Goal: Navigation & Orientation: Find specific page/section

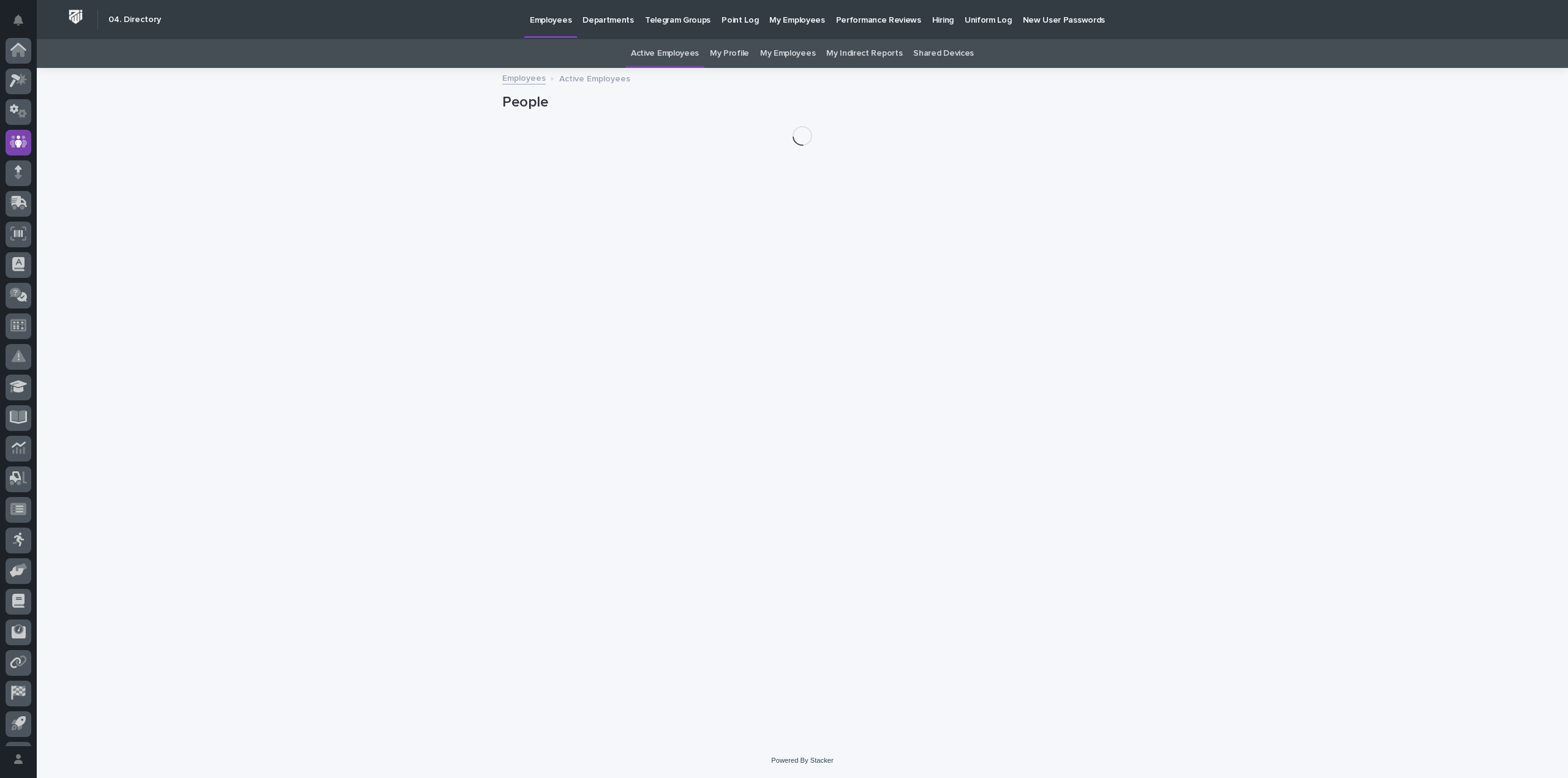
scroll to position [57, 0]
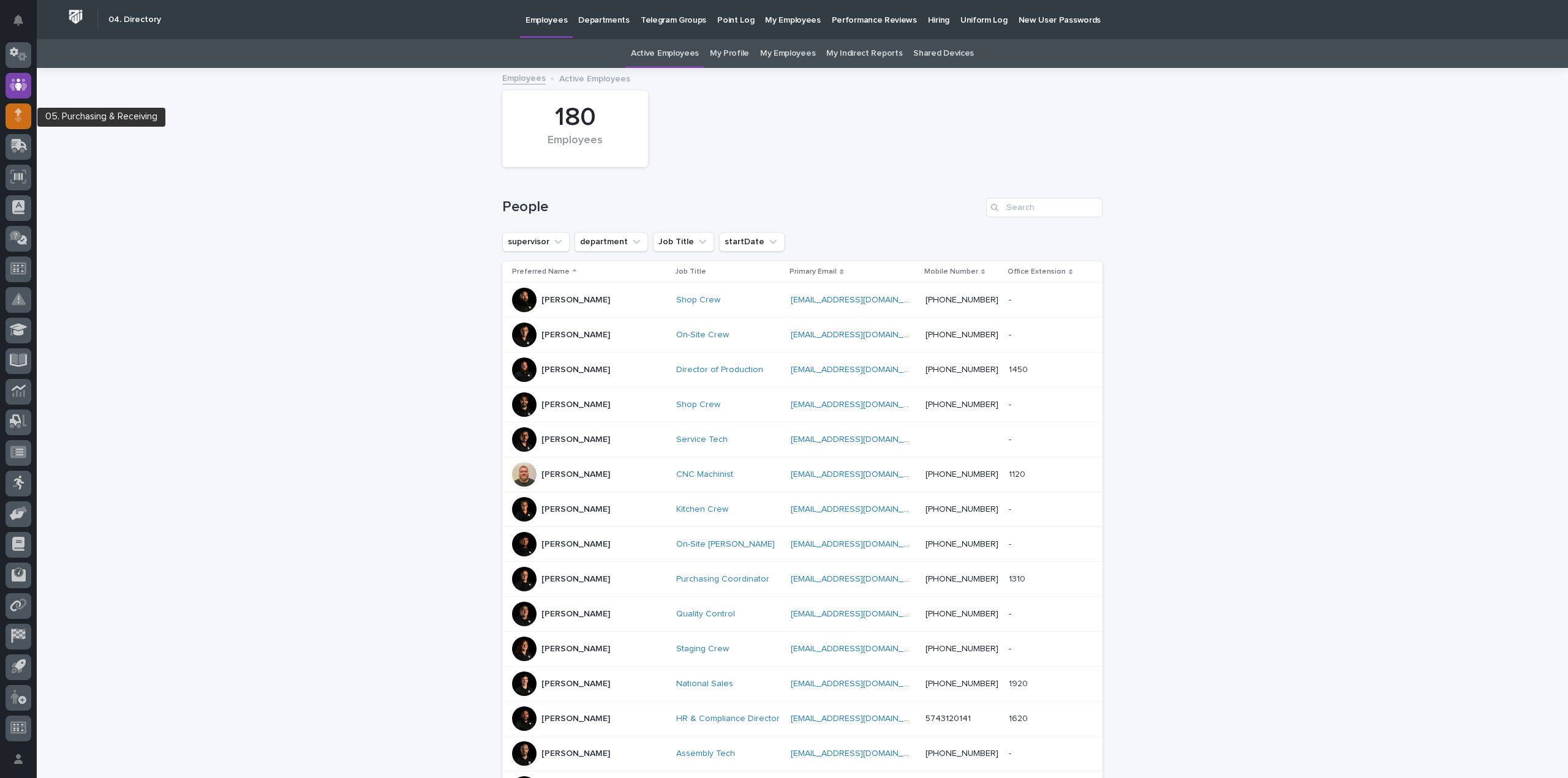
click at [17, 111] on icon at bounding box center [19, 111] width 8 height 7
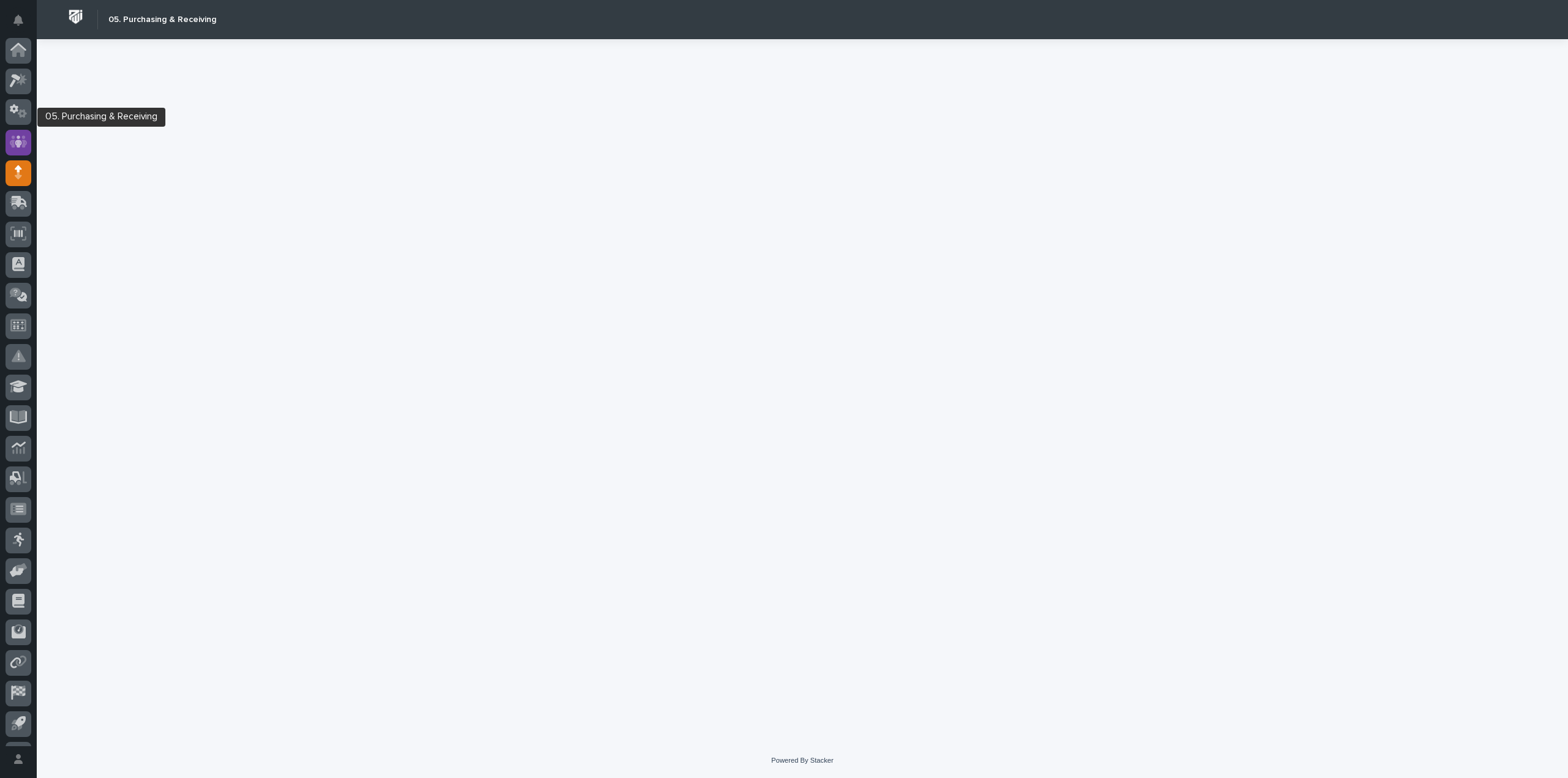
scroll to position [57, 0]
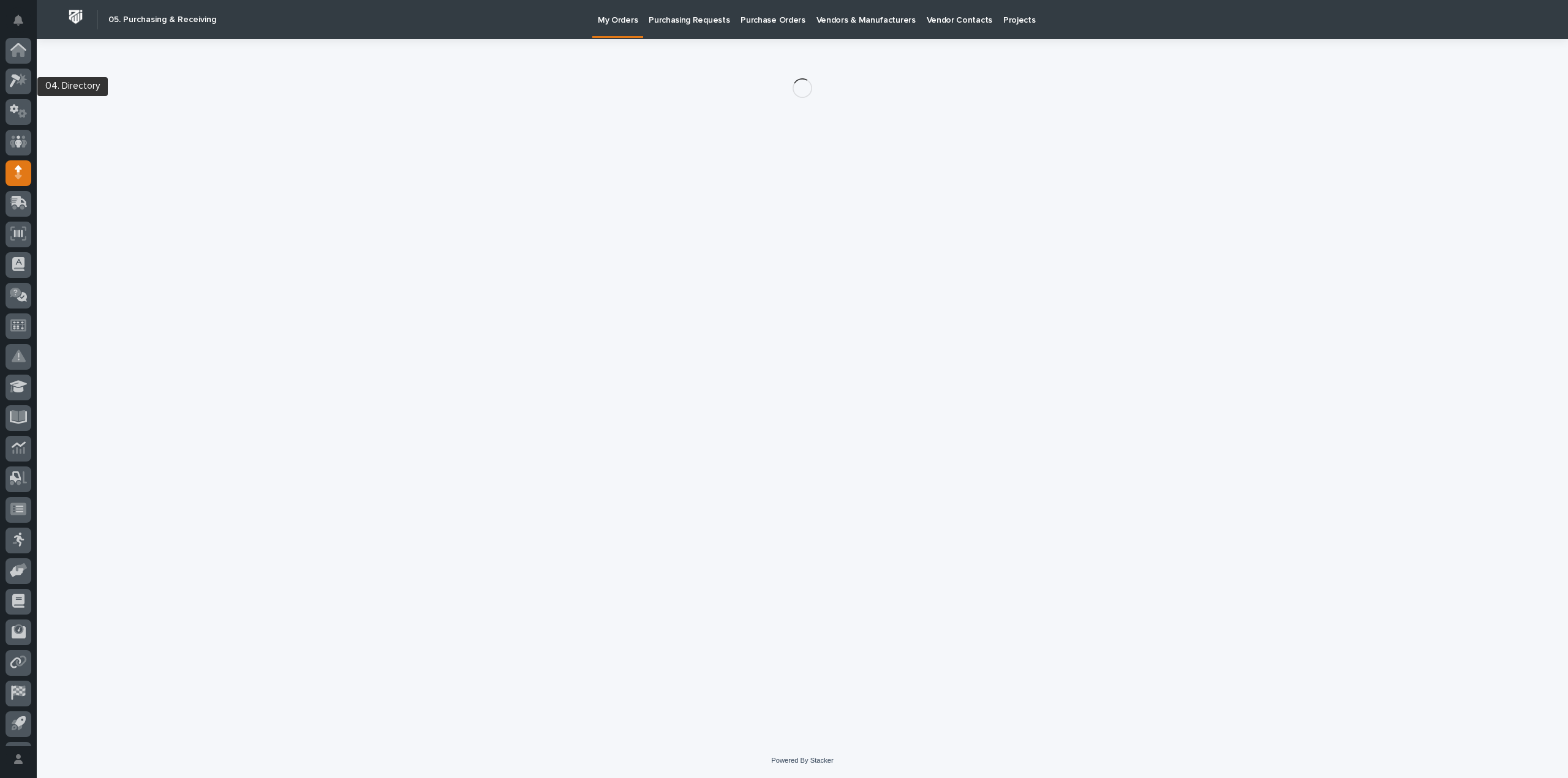
scroll to position [57, 0]
click at [16, 80] on icon at bounding box center [19, 85] width 18 height 14
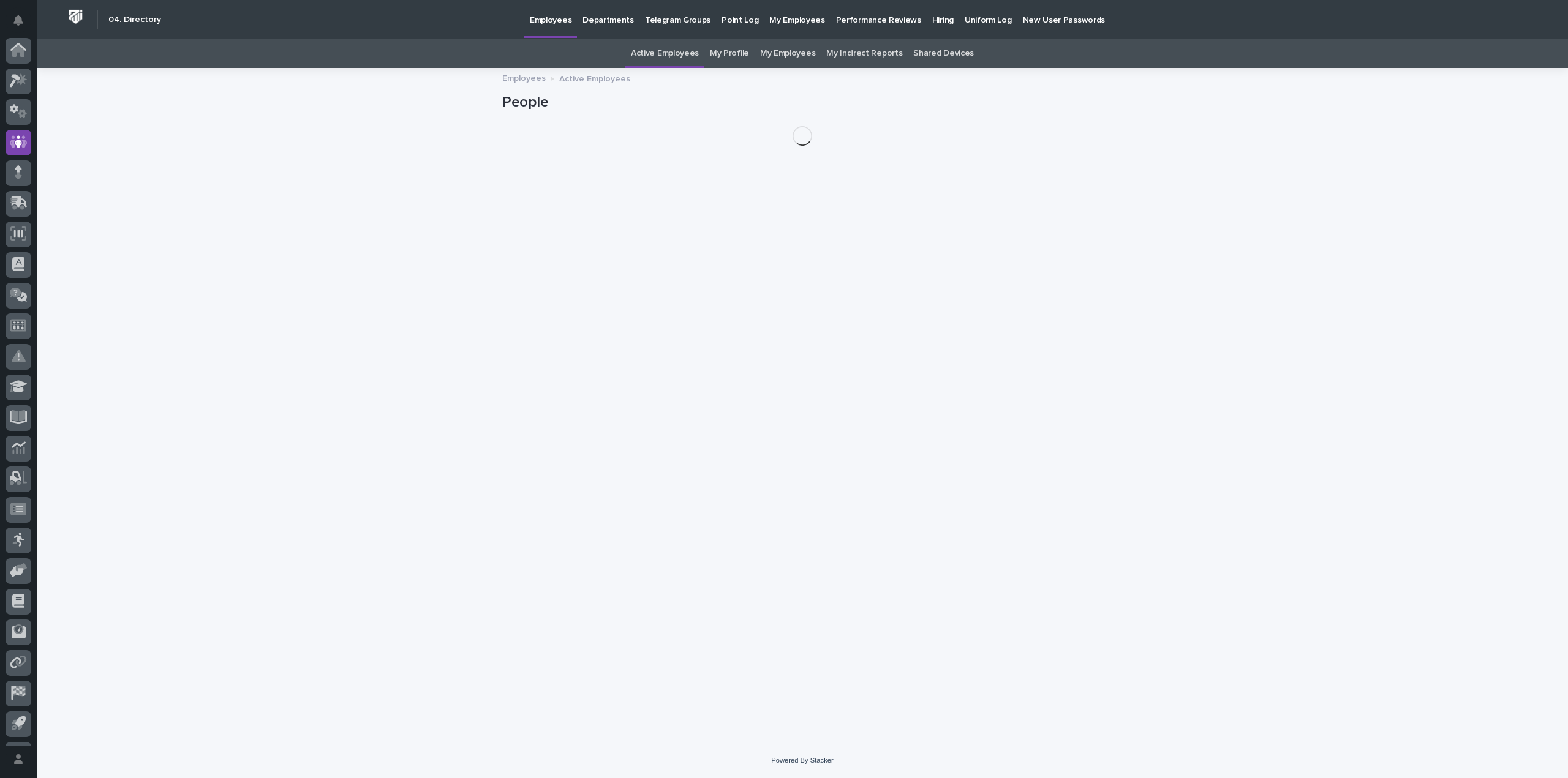
scroll to position [57, 0]
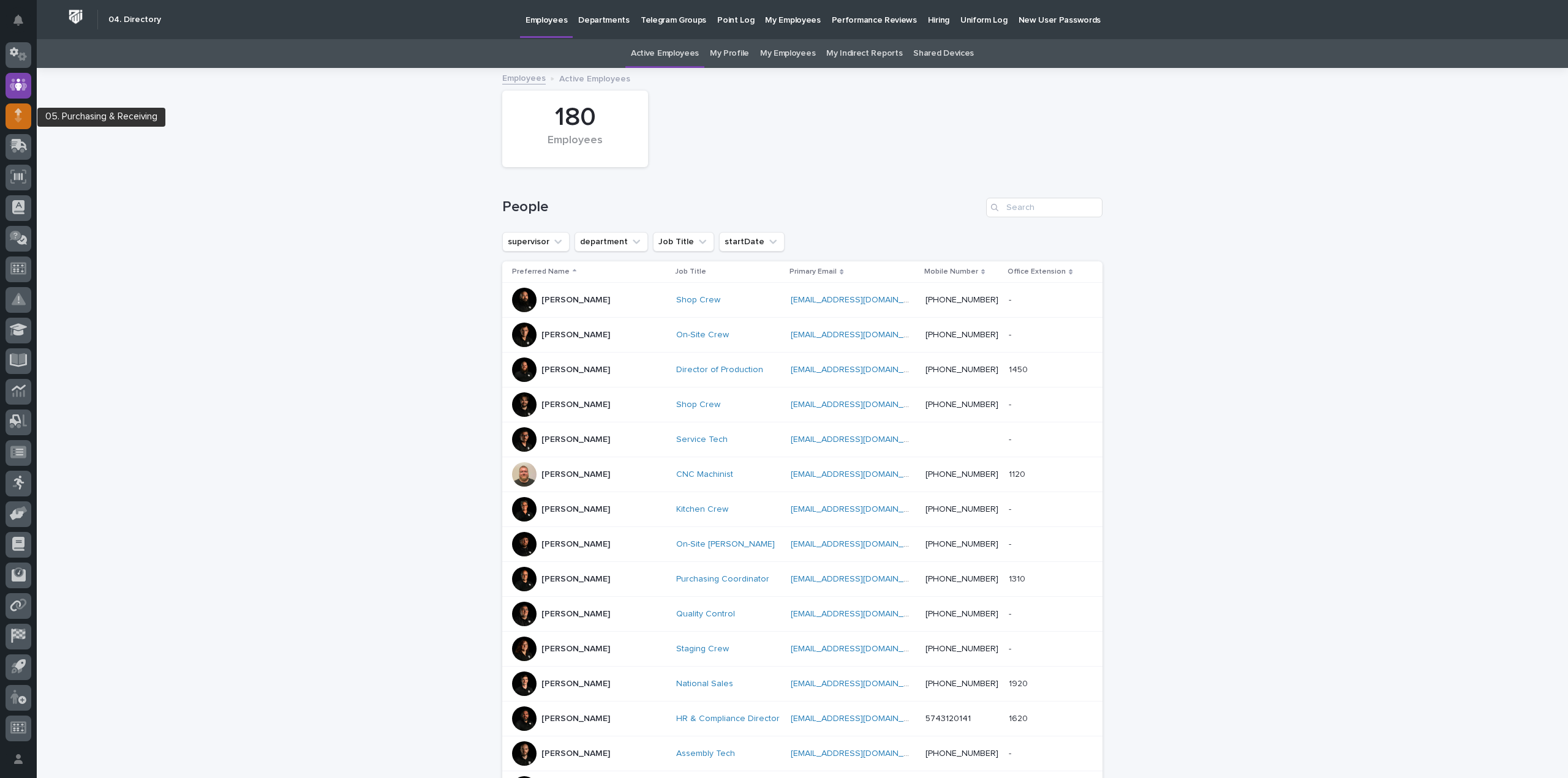
click at [21, 114] on icon at bounding box center [19, 115] width 8 height 14
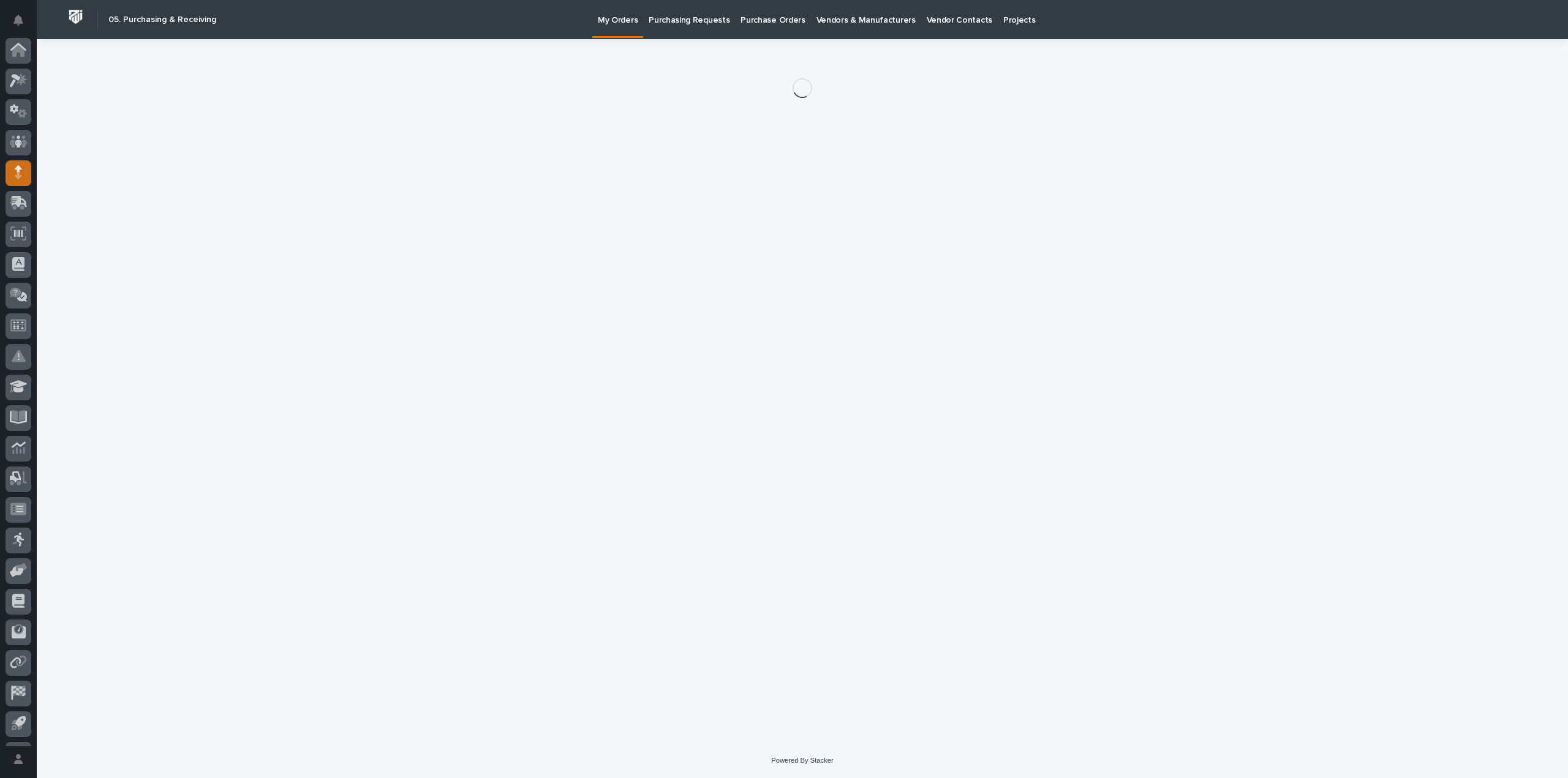
scroll to position [57, 0]
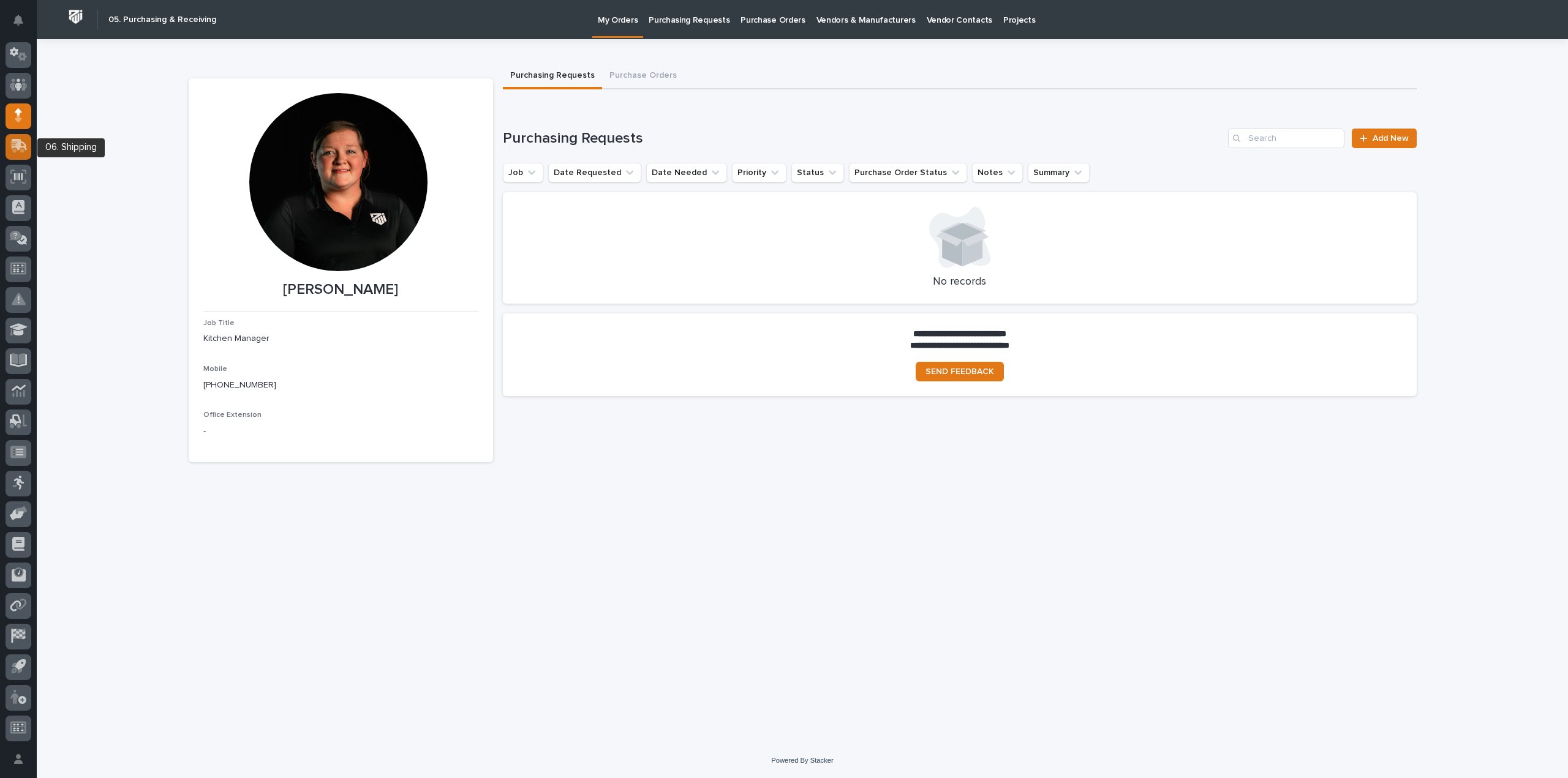
click at [17, 152] on icon at bounding box center [19, 146] width 18 height 14
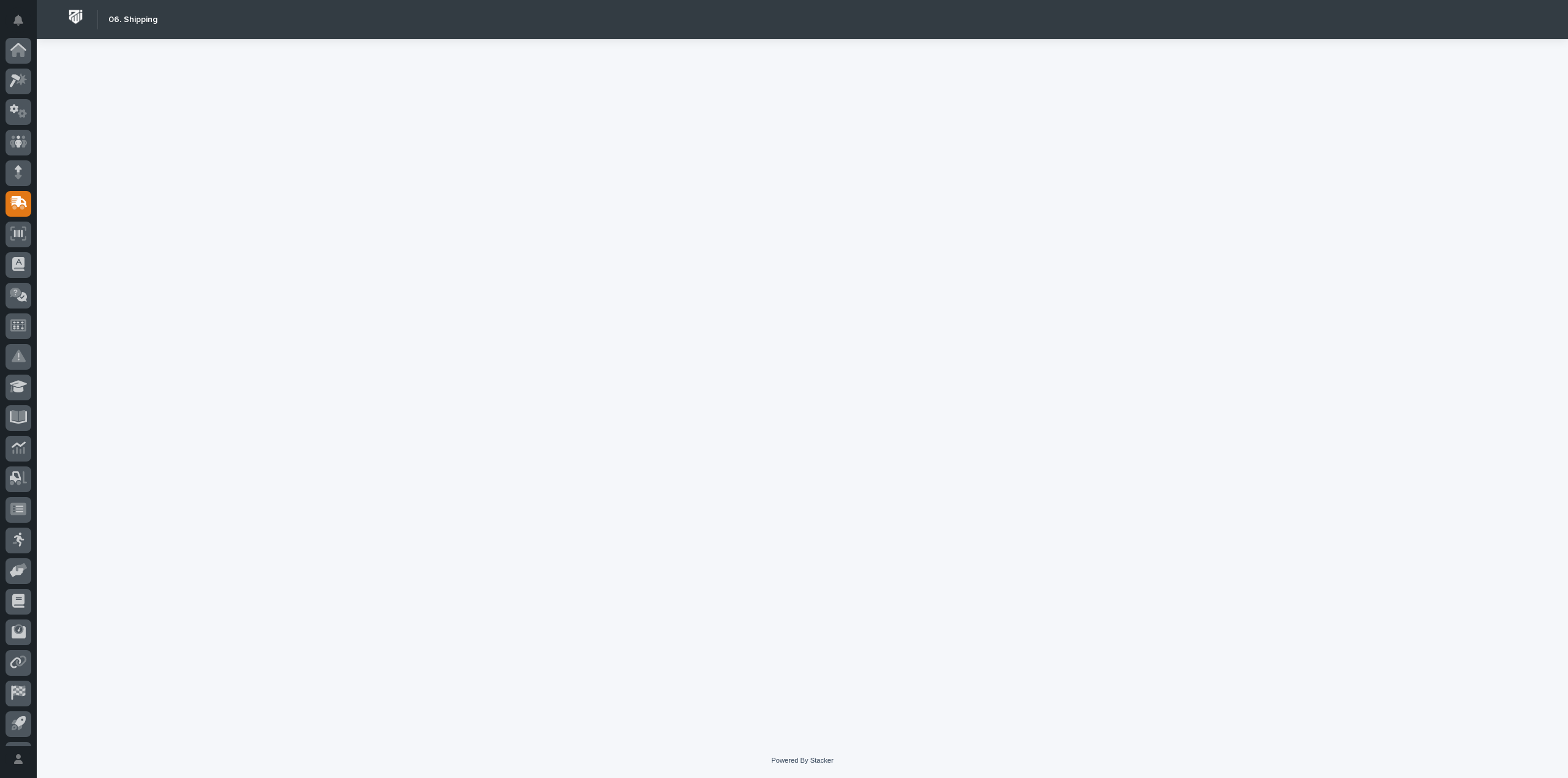
scroll to position [57, 0]
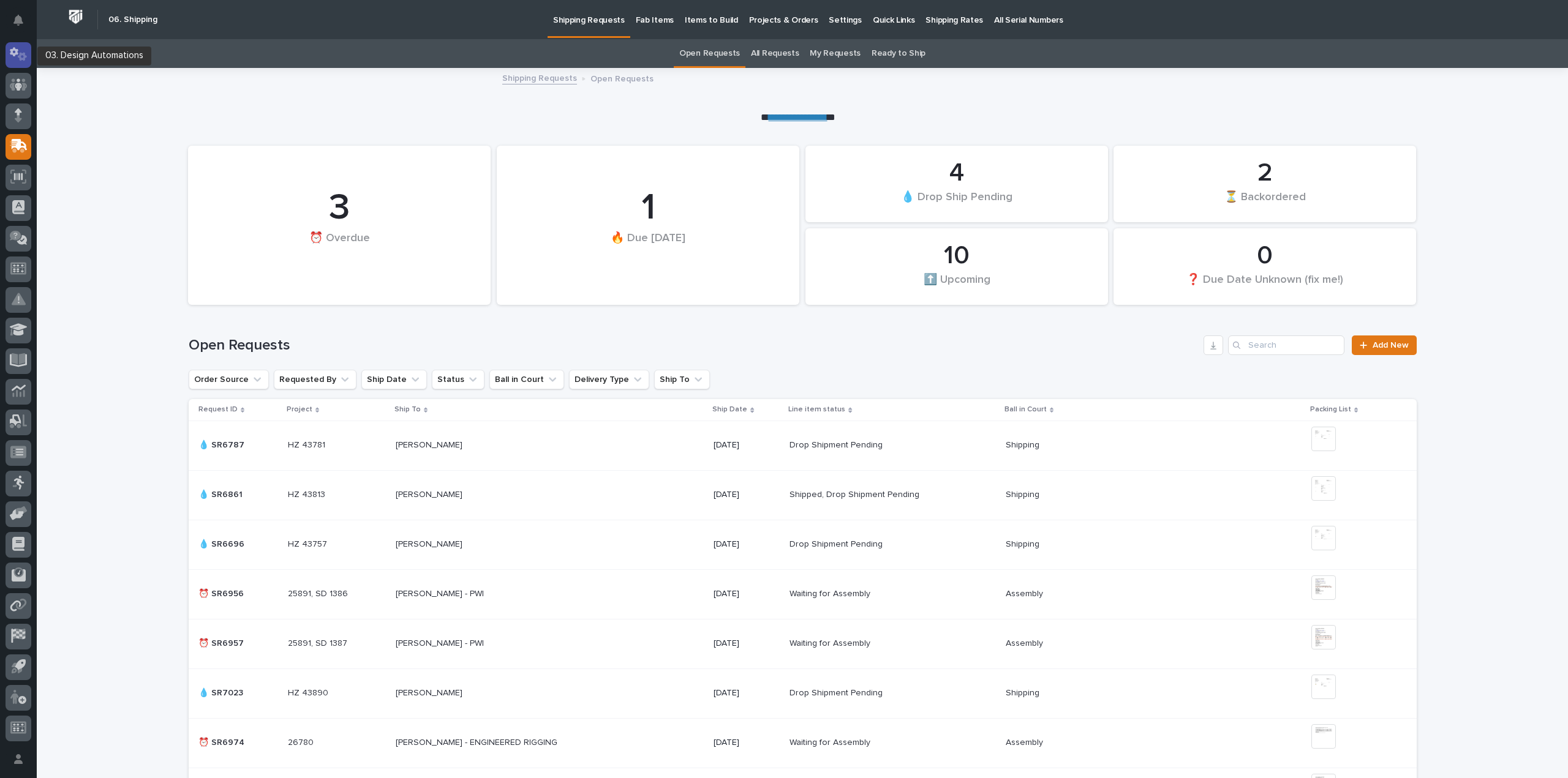
click at [11, 53] on icon at bounding box center [14, 52] width 9 height 9
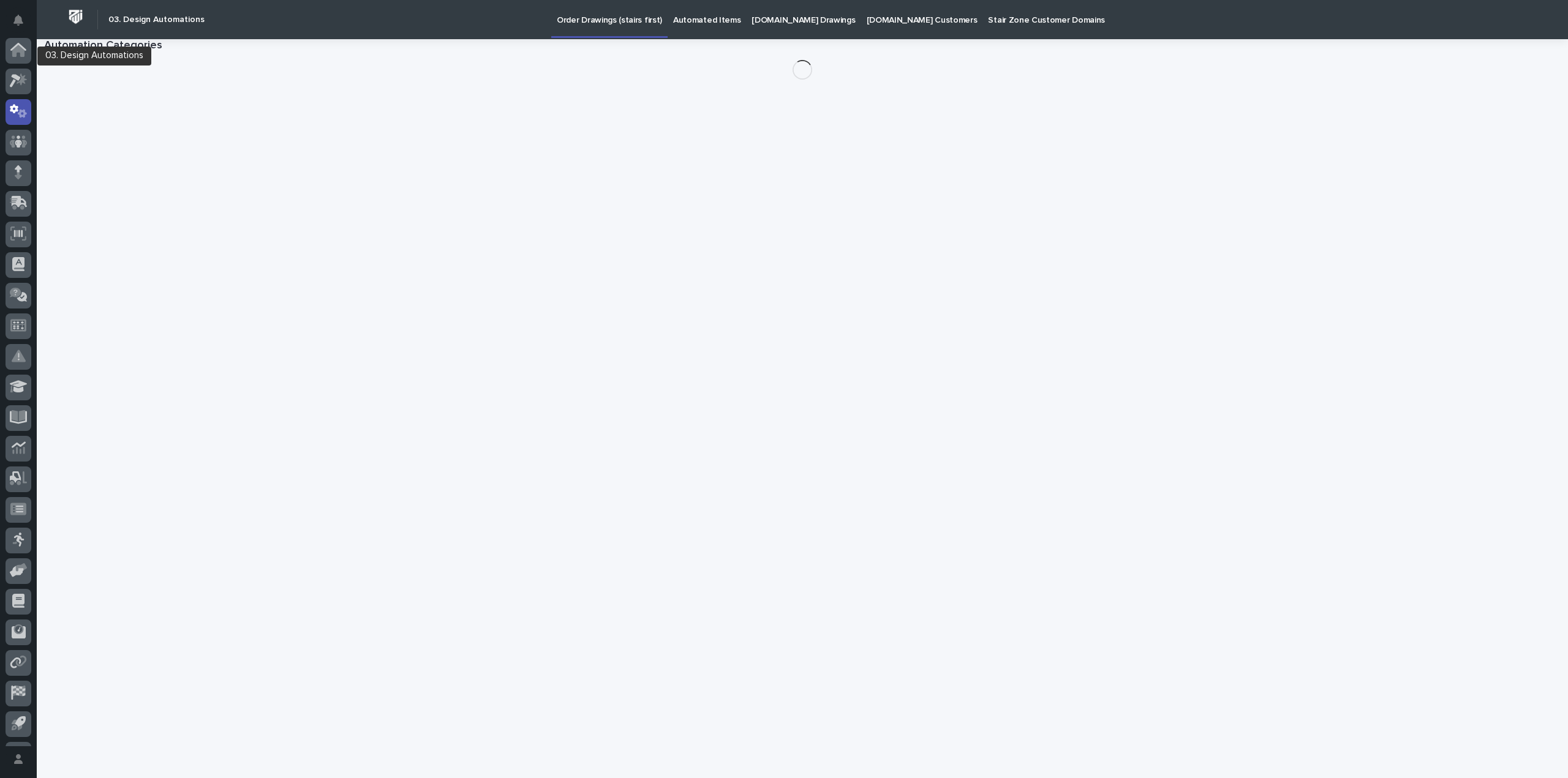
scroll to position [57, 0]
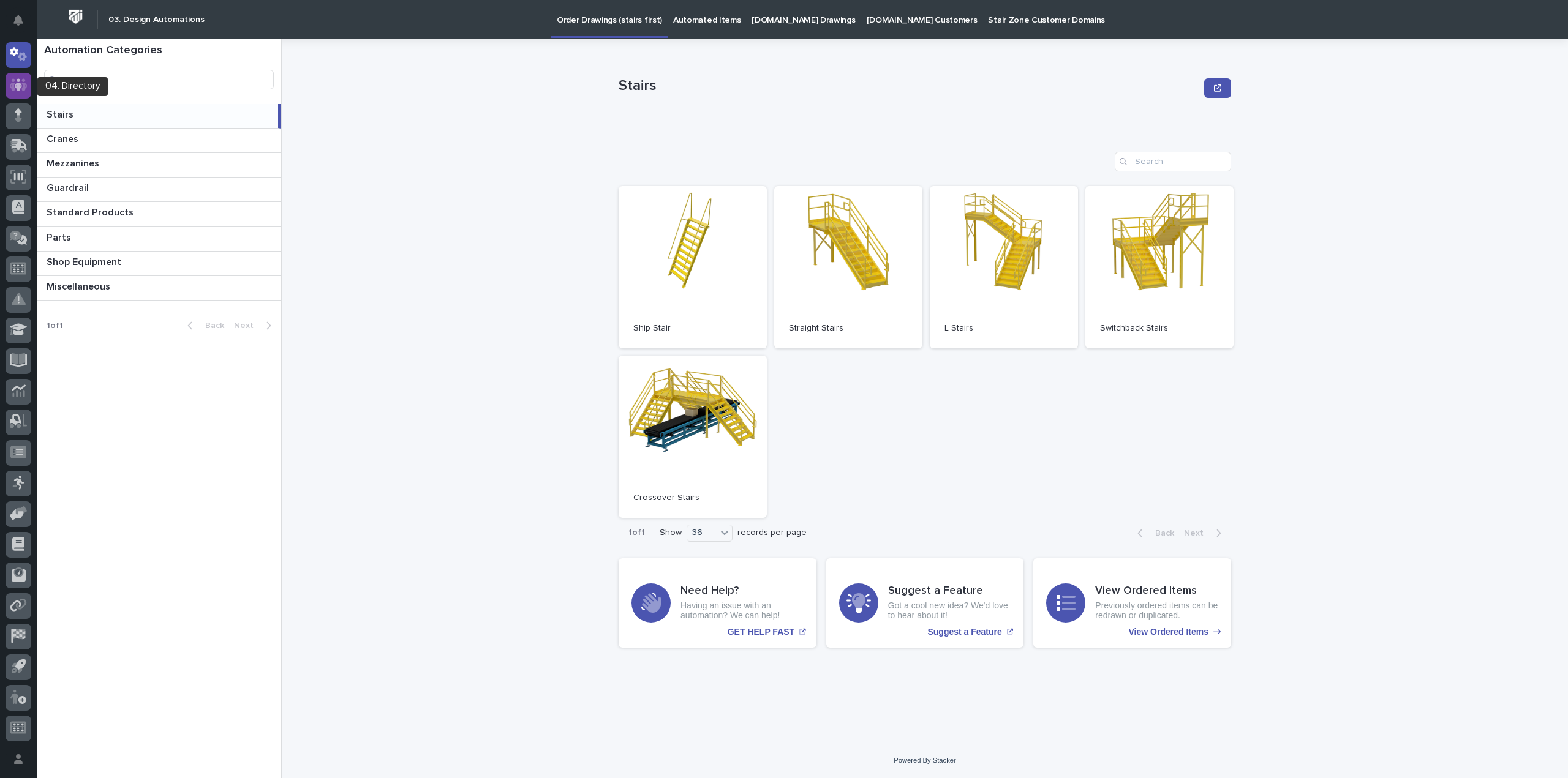
click at [19, 85] on icon at bounding box center [19, 85] width 8 height 13
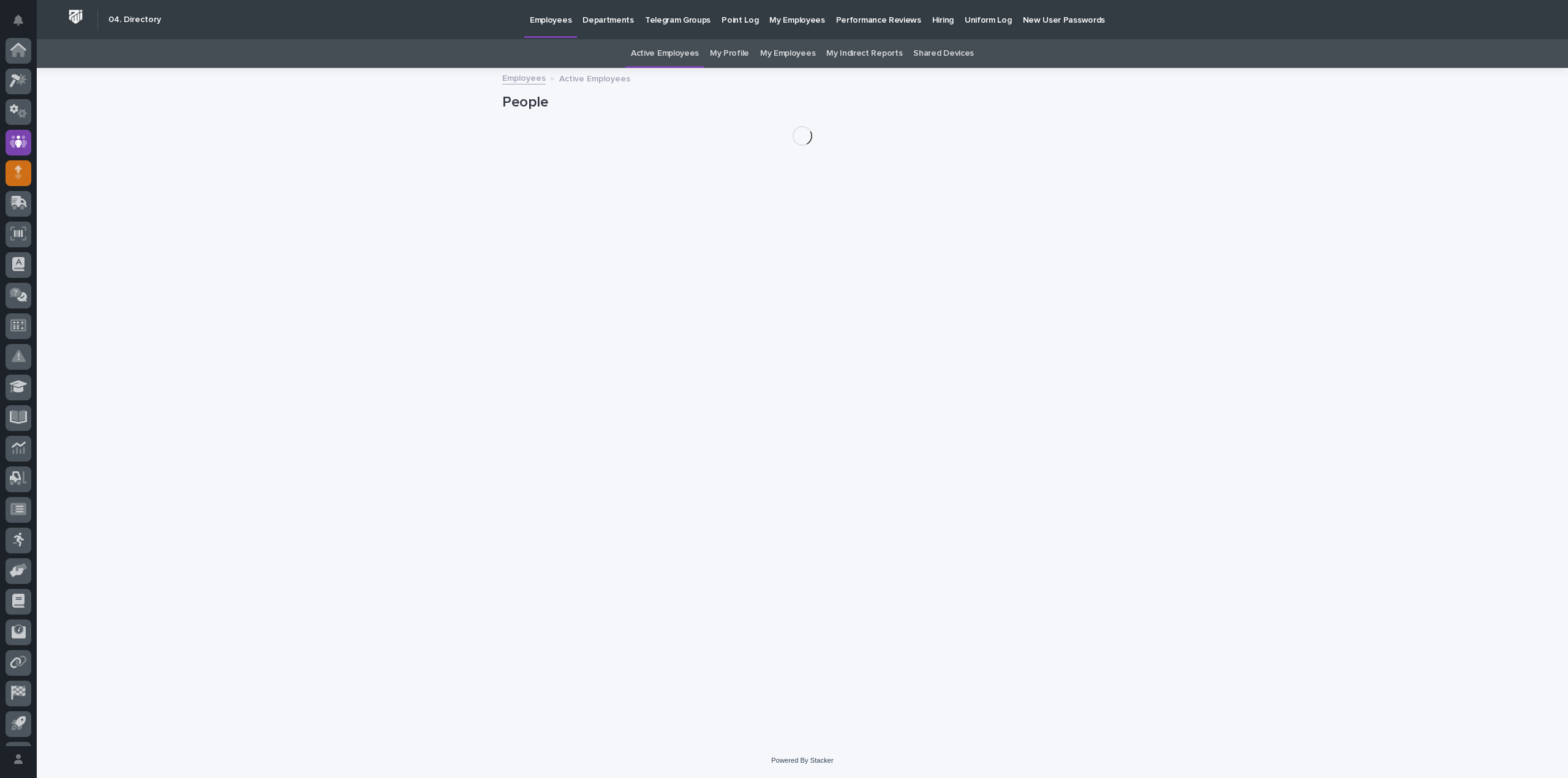
scroll to position [57, 0]
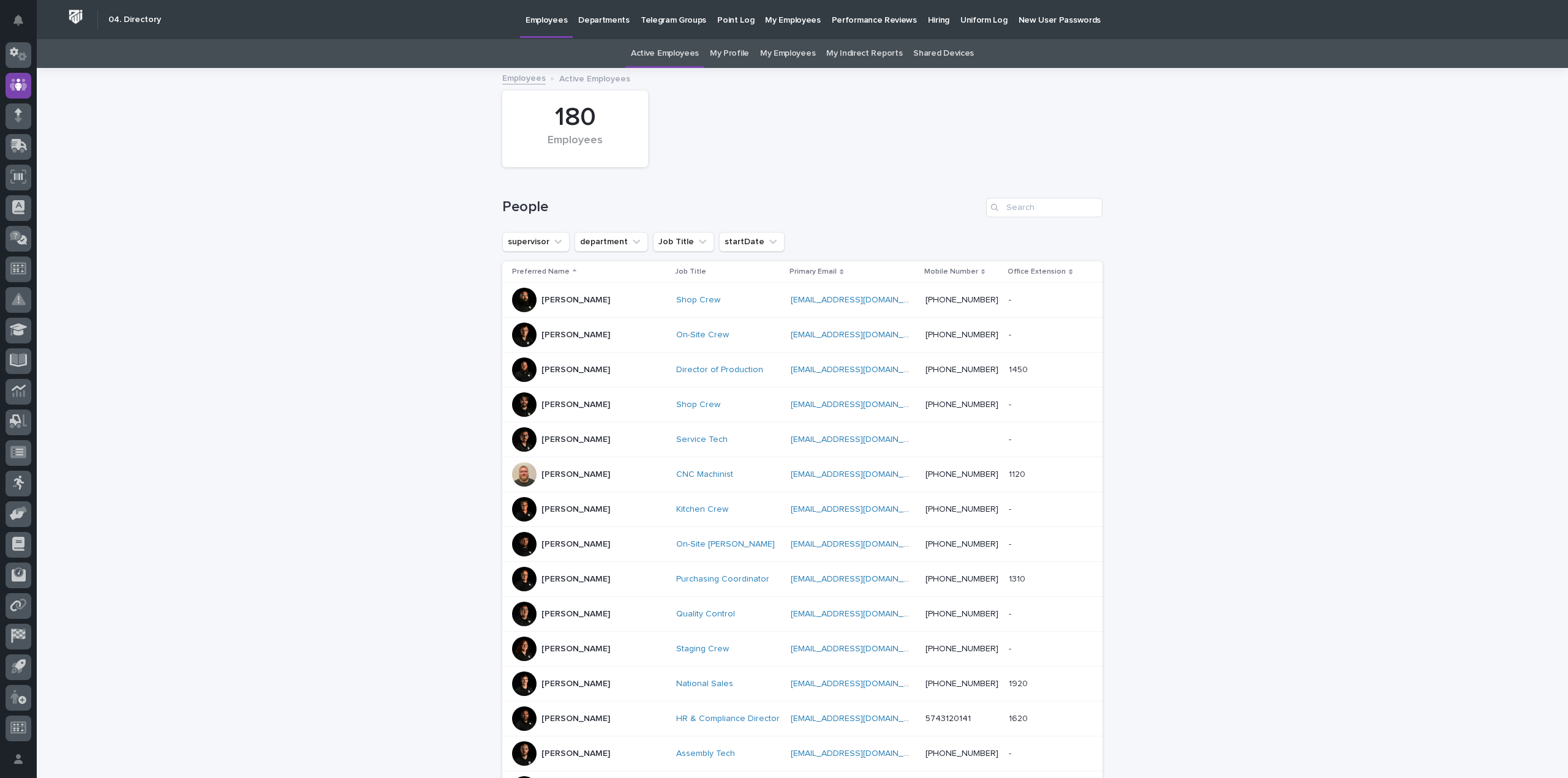
click at [613, 19] on p "Departments" at bounding box center [604, 13] width 52 height 25
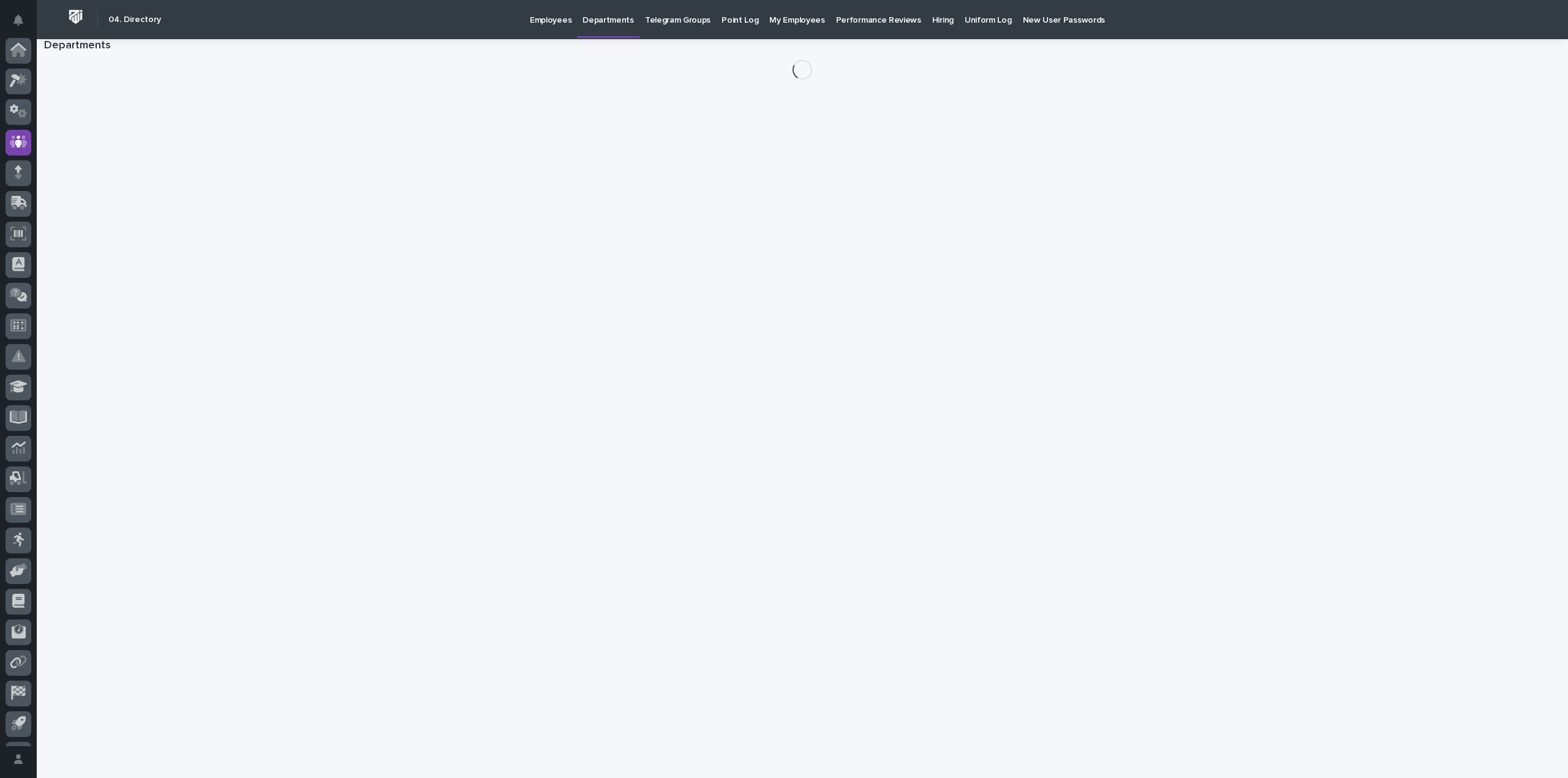
scroll to position [57, 0]
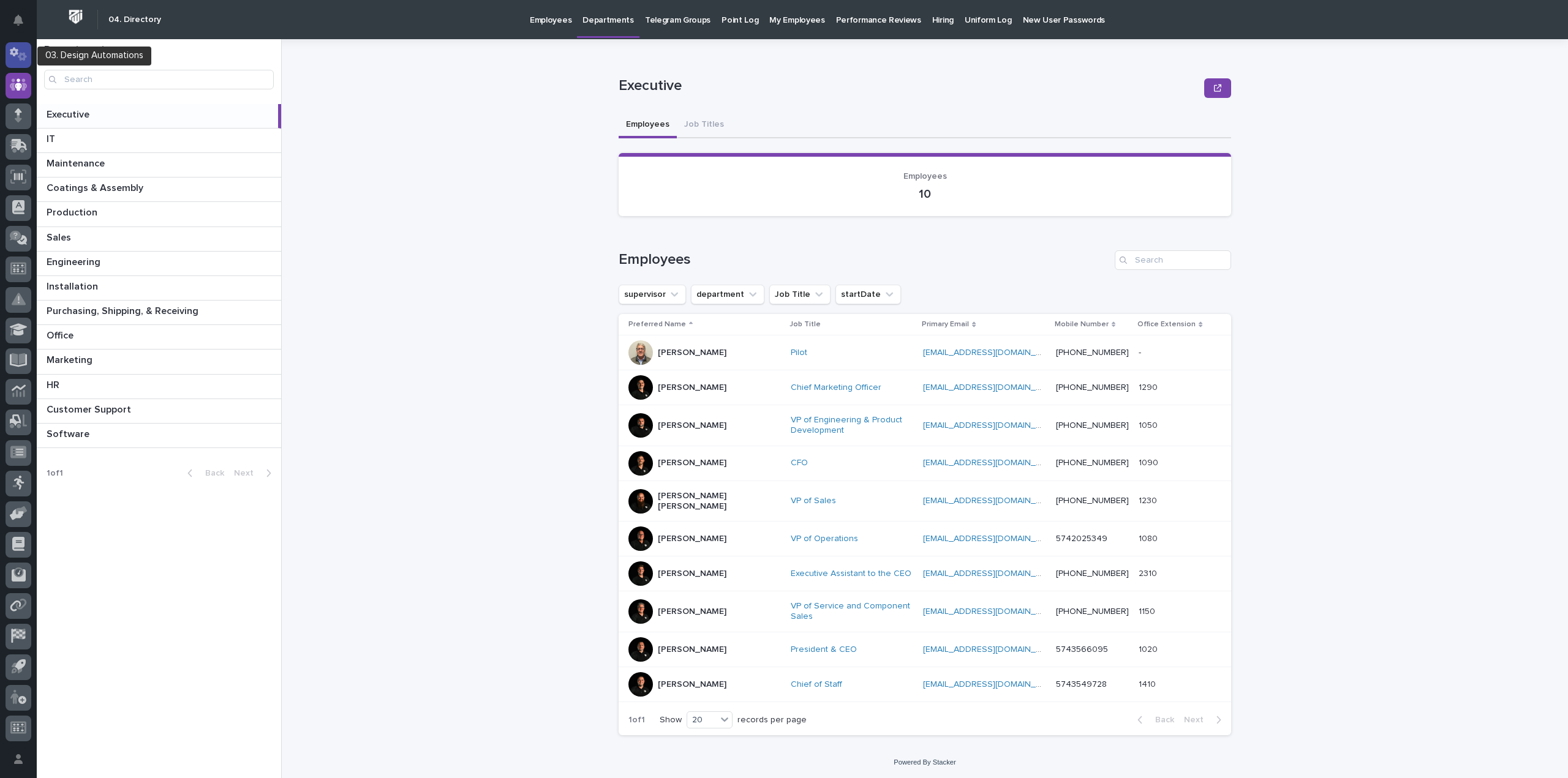
click at [18, 56] on icon at bounding box center [19, 54] width 18 height 14
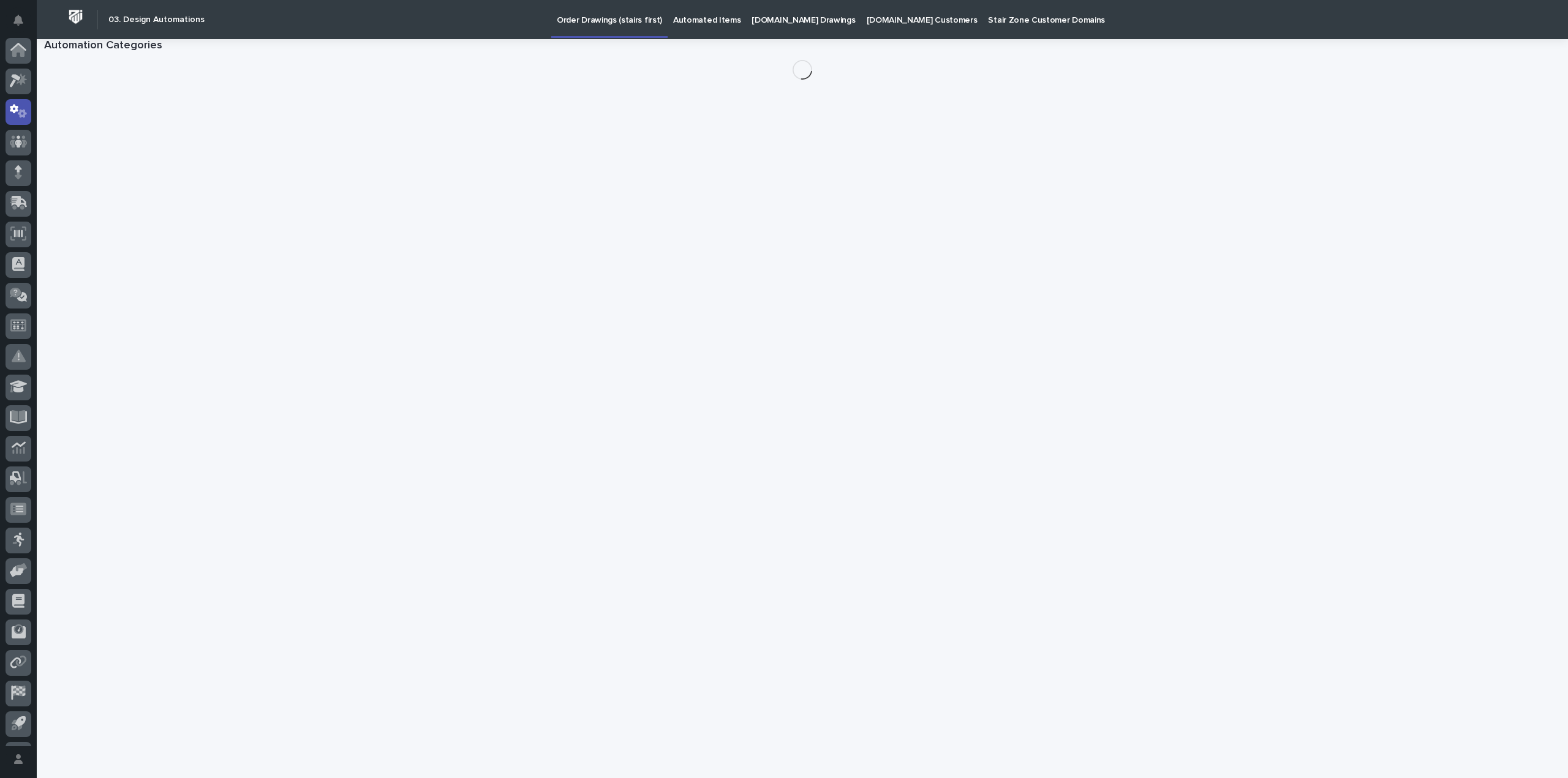
scroll to position [57, 0]
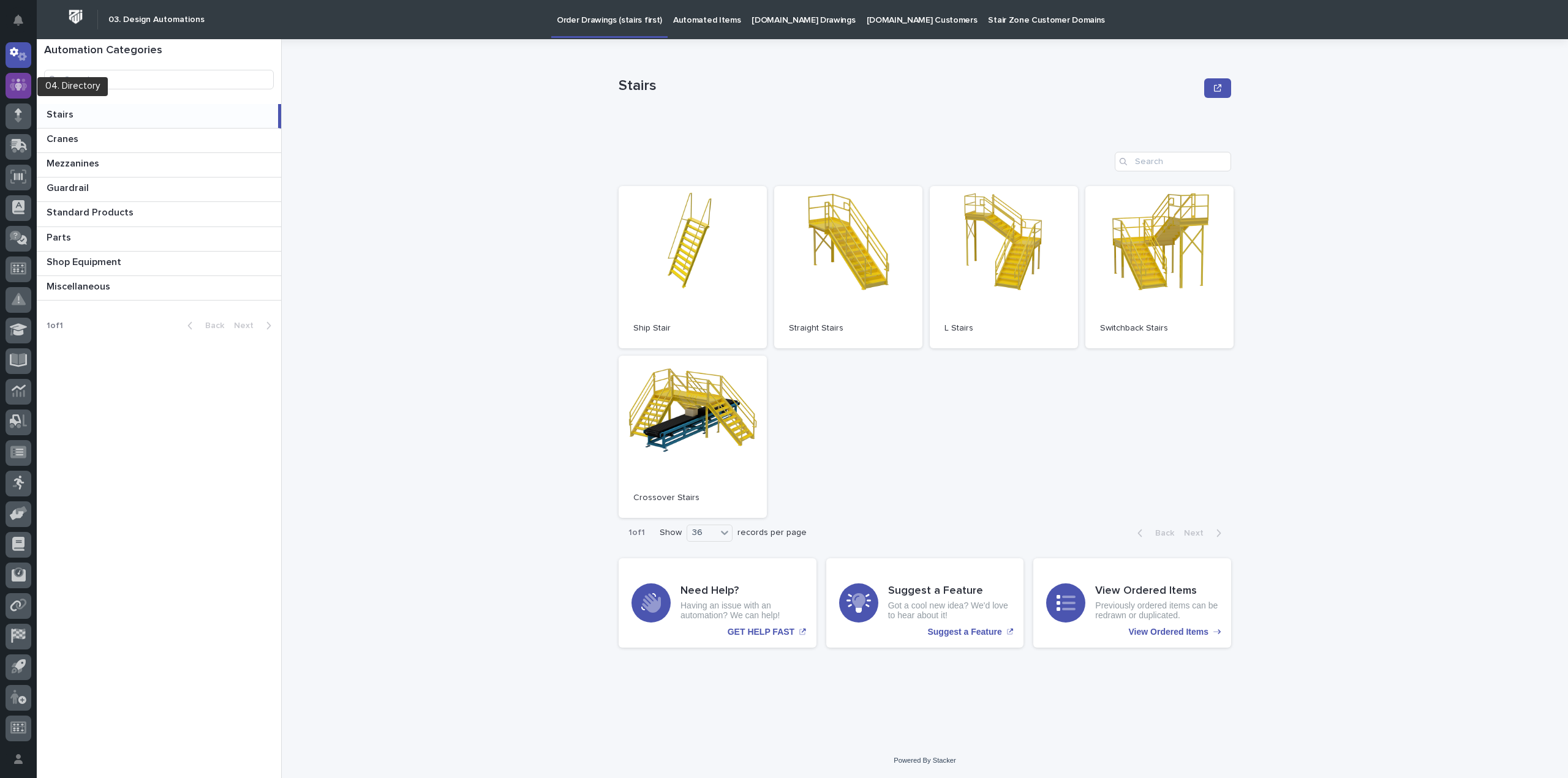
click at [13, 76] on div at bounding box center [19, 86] width 25 height 25
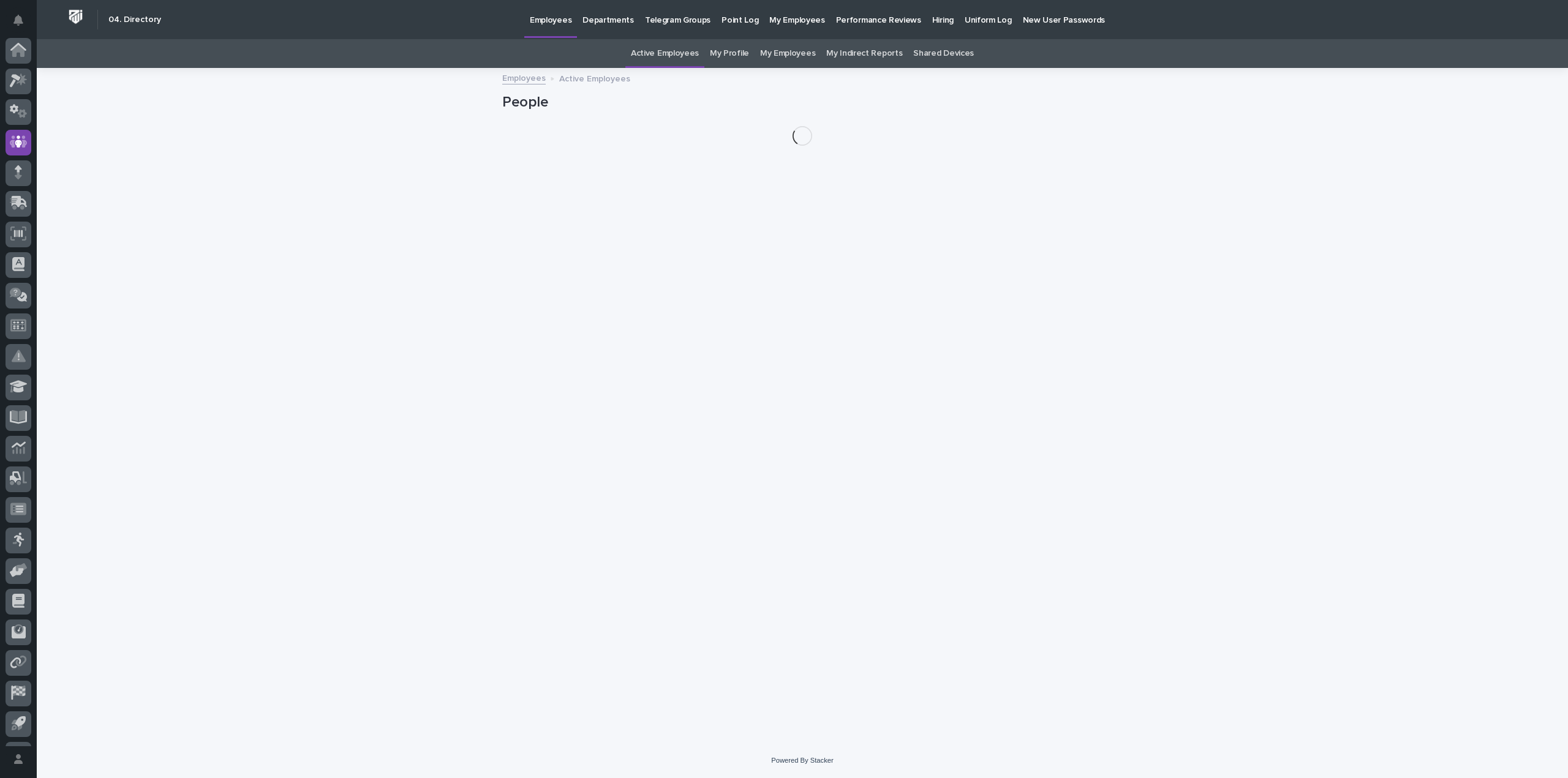
scroll to position [57, 0]
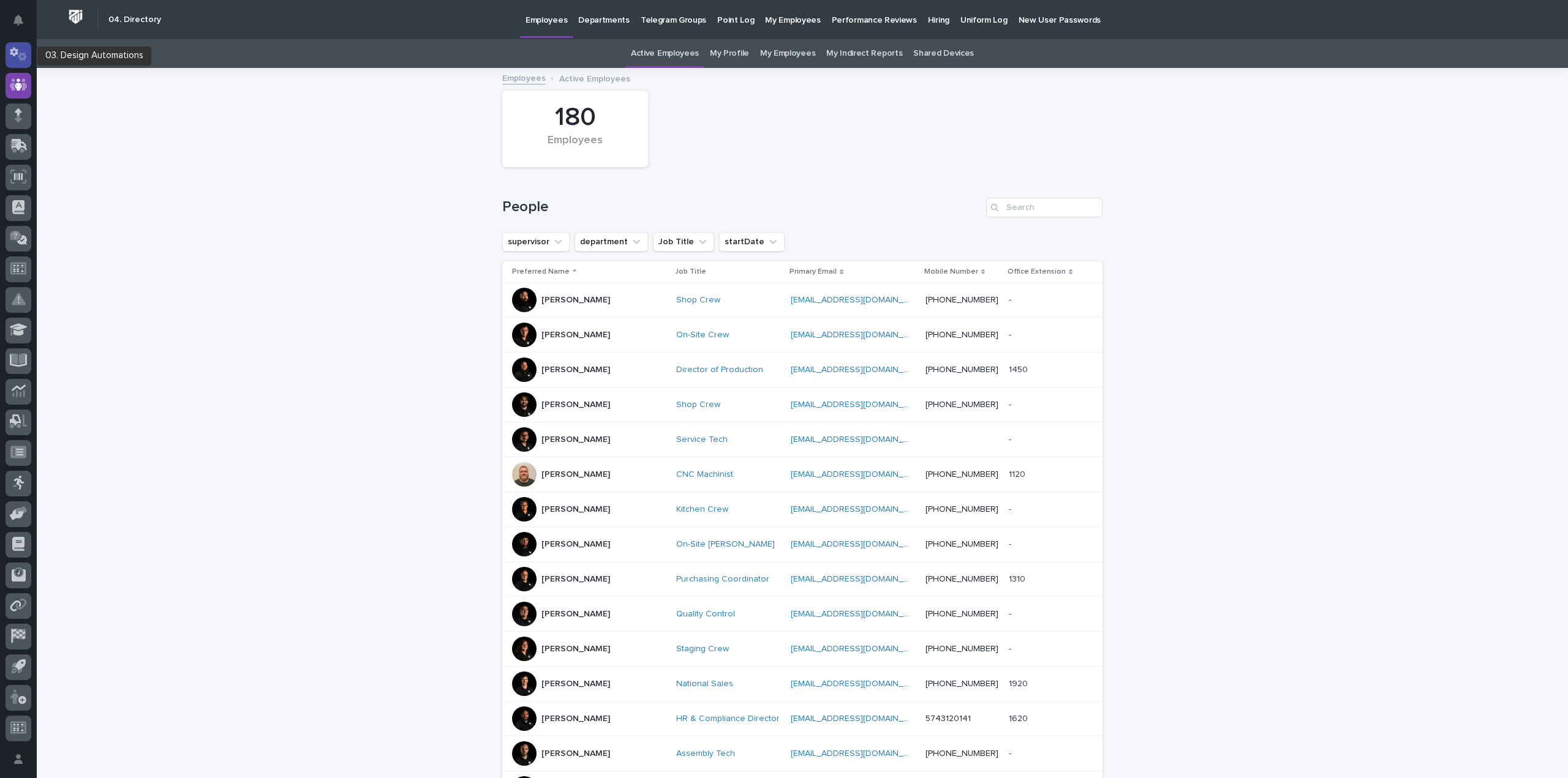
click at [16, 61] on icon at bounding box center [19, 54] width 18 height 14
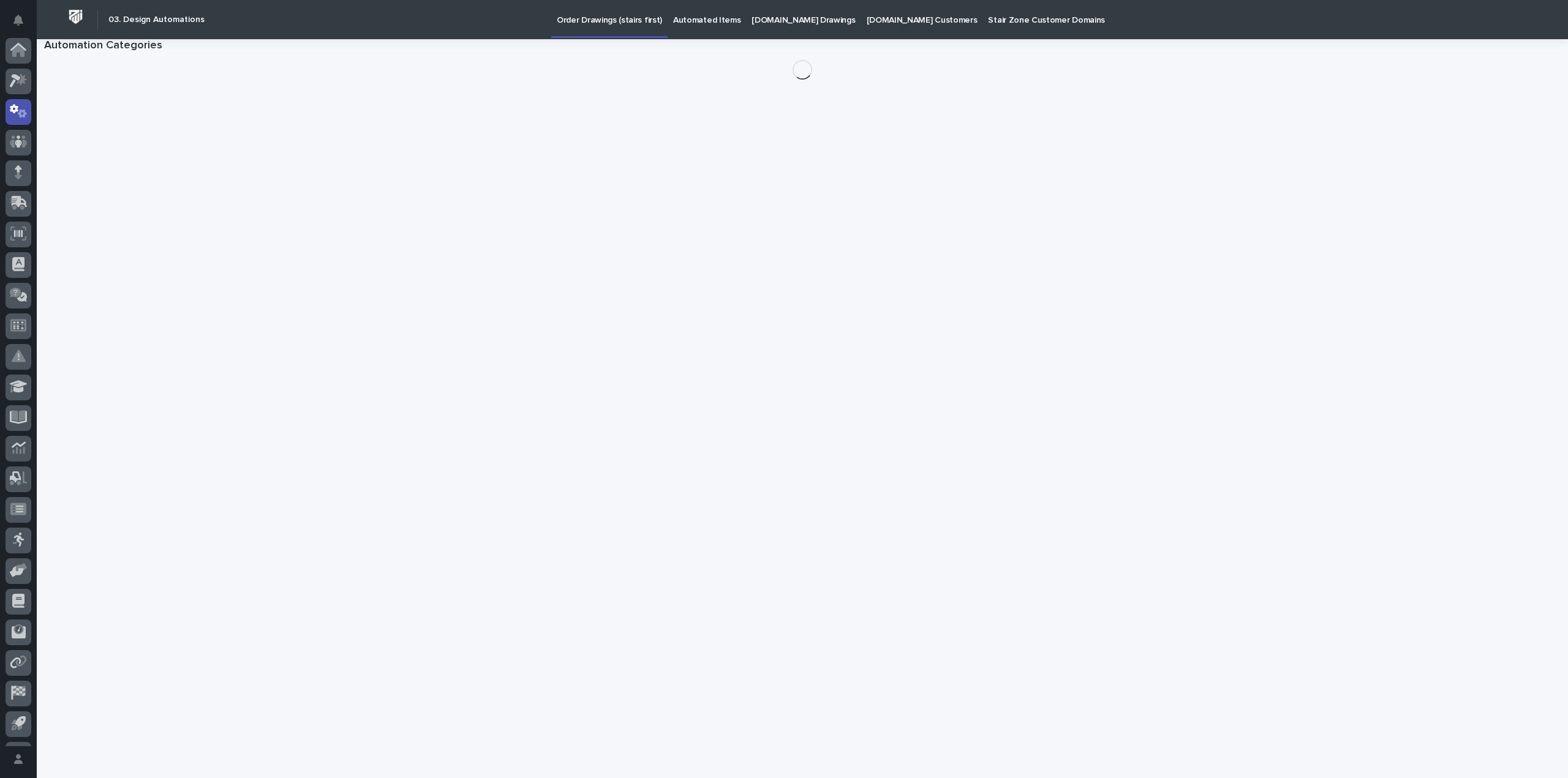
scroll to position [57, 0]
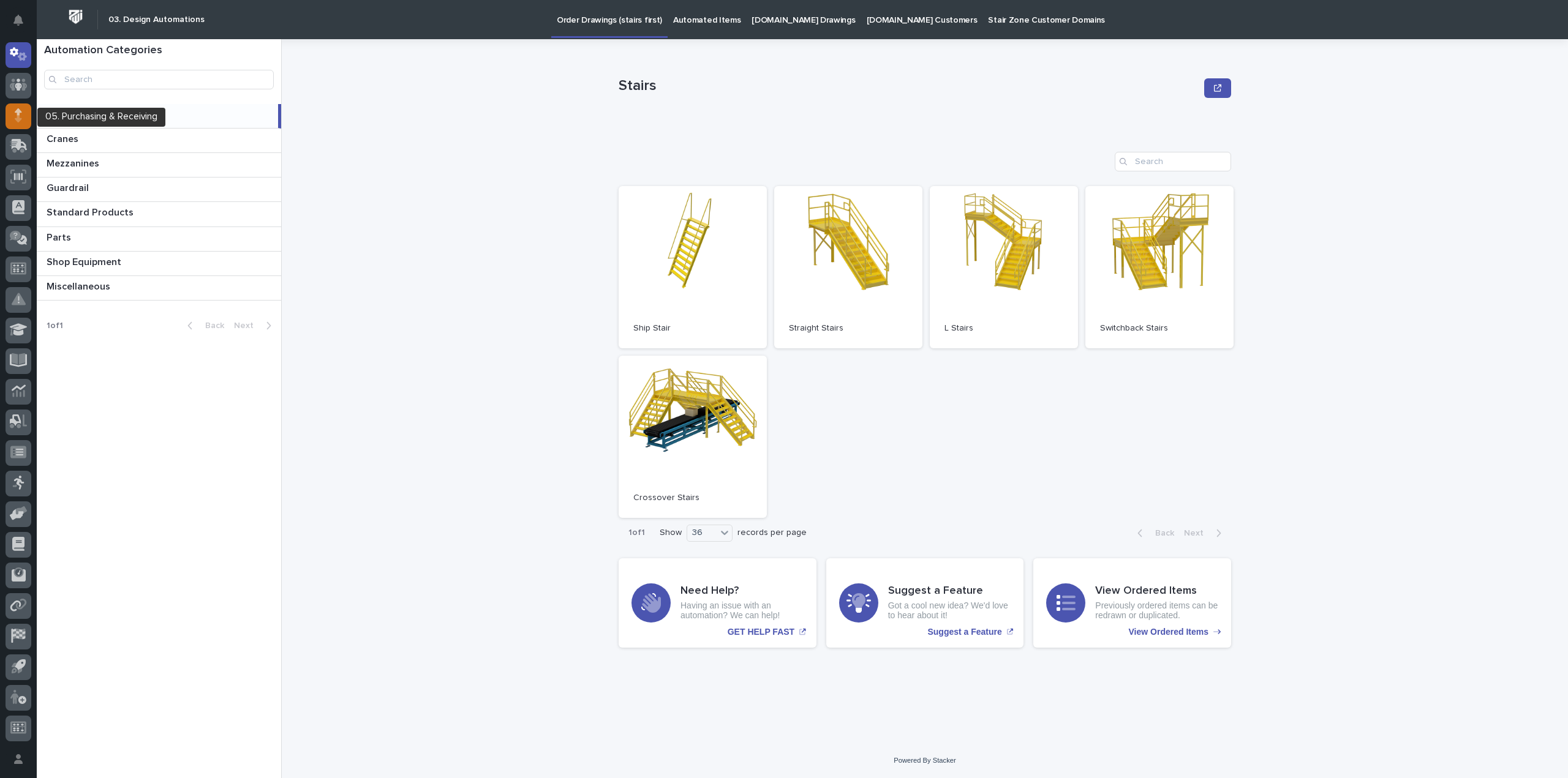
click at [13, 113] on div at bounding box center [19, 116] width 25 height 25
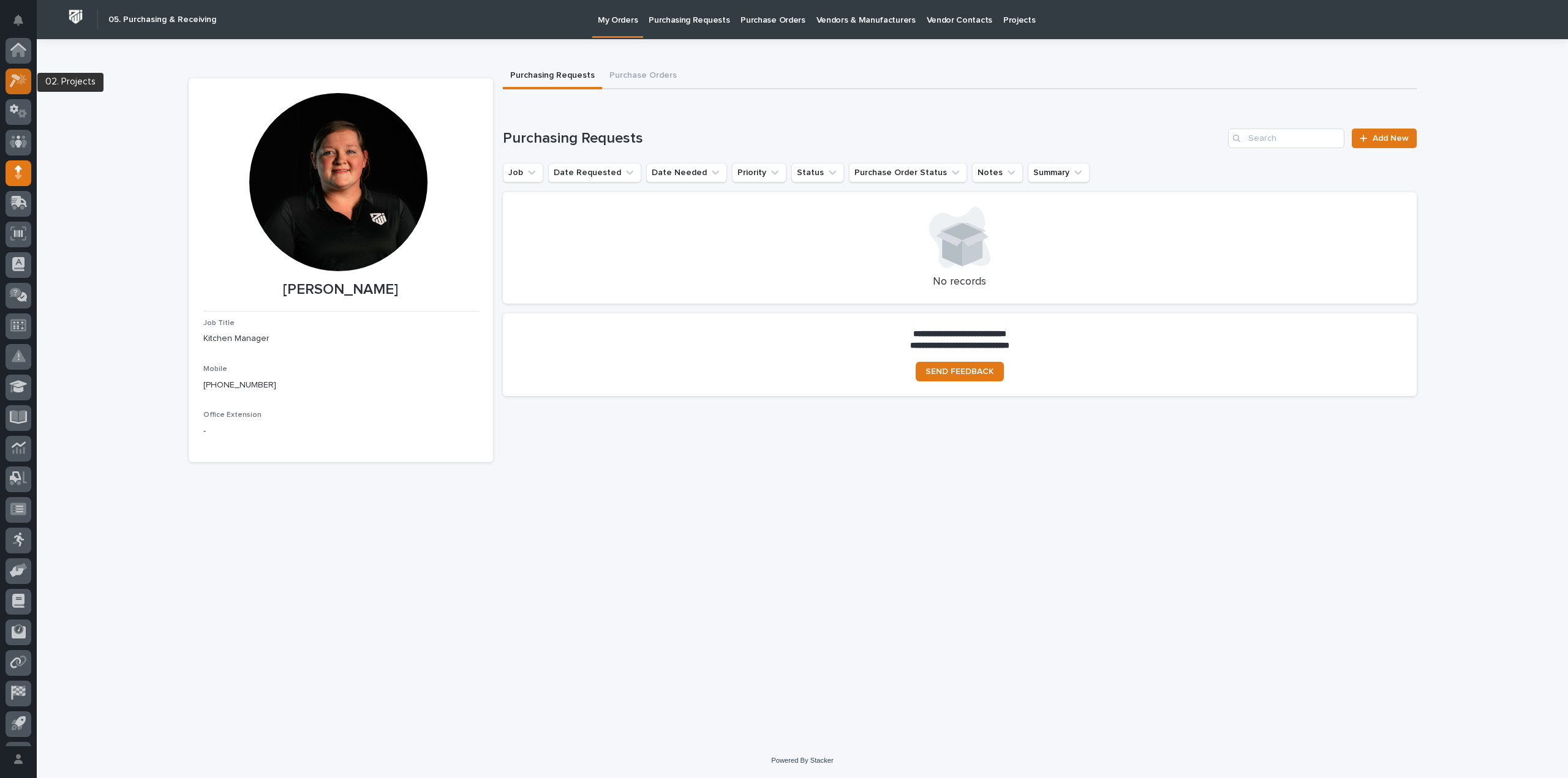
click at [20, 80] on icon at bounding box center [21, 79] width 11 height 13
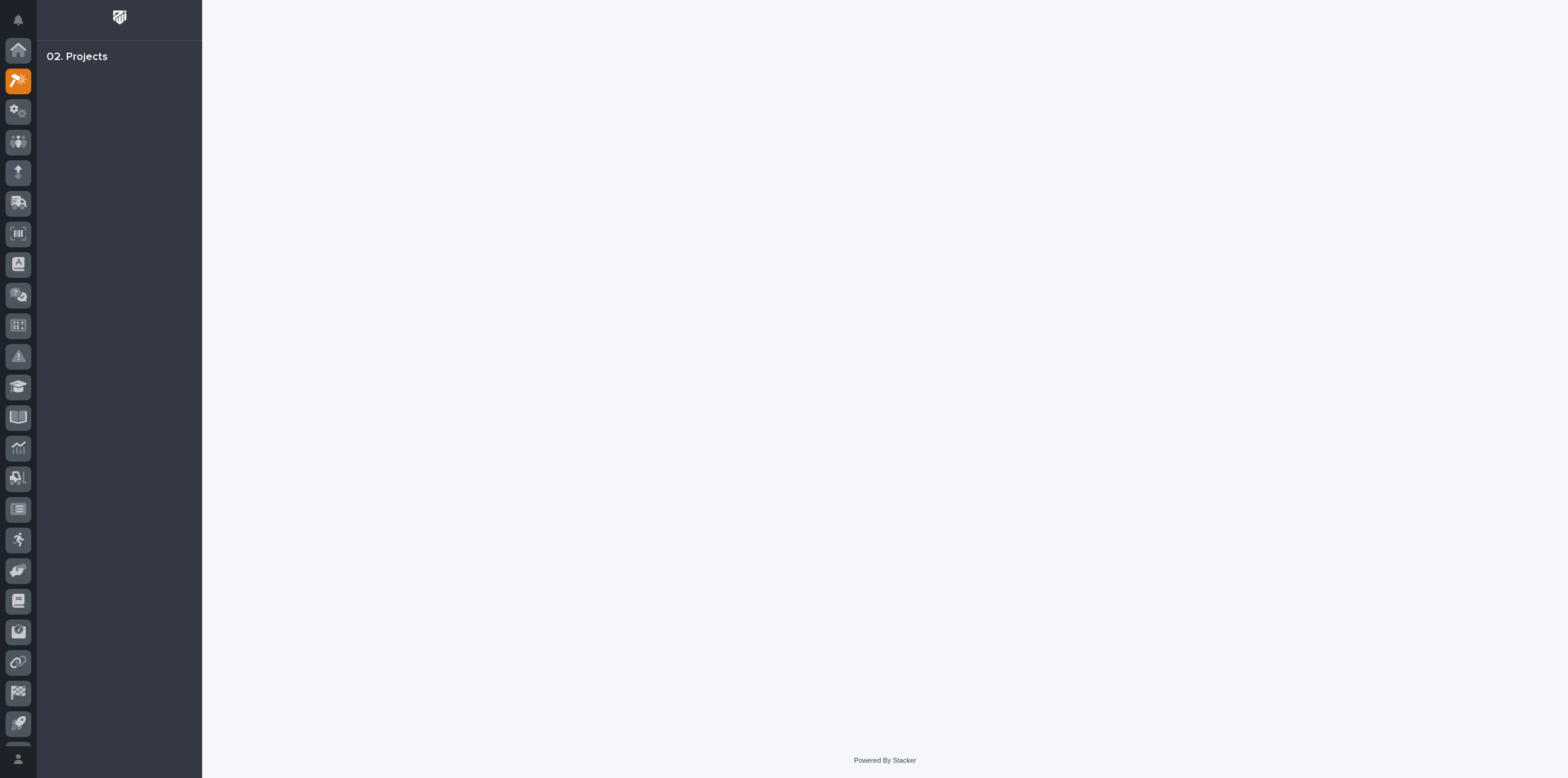
scroll to position [30, 0]
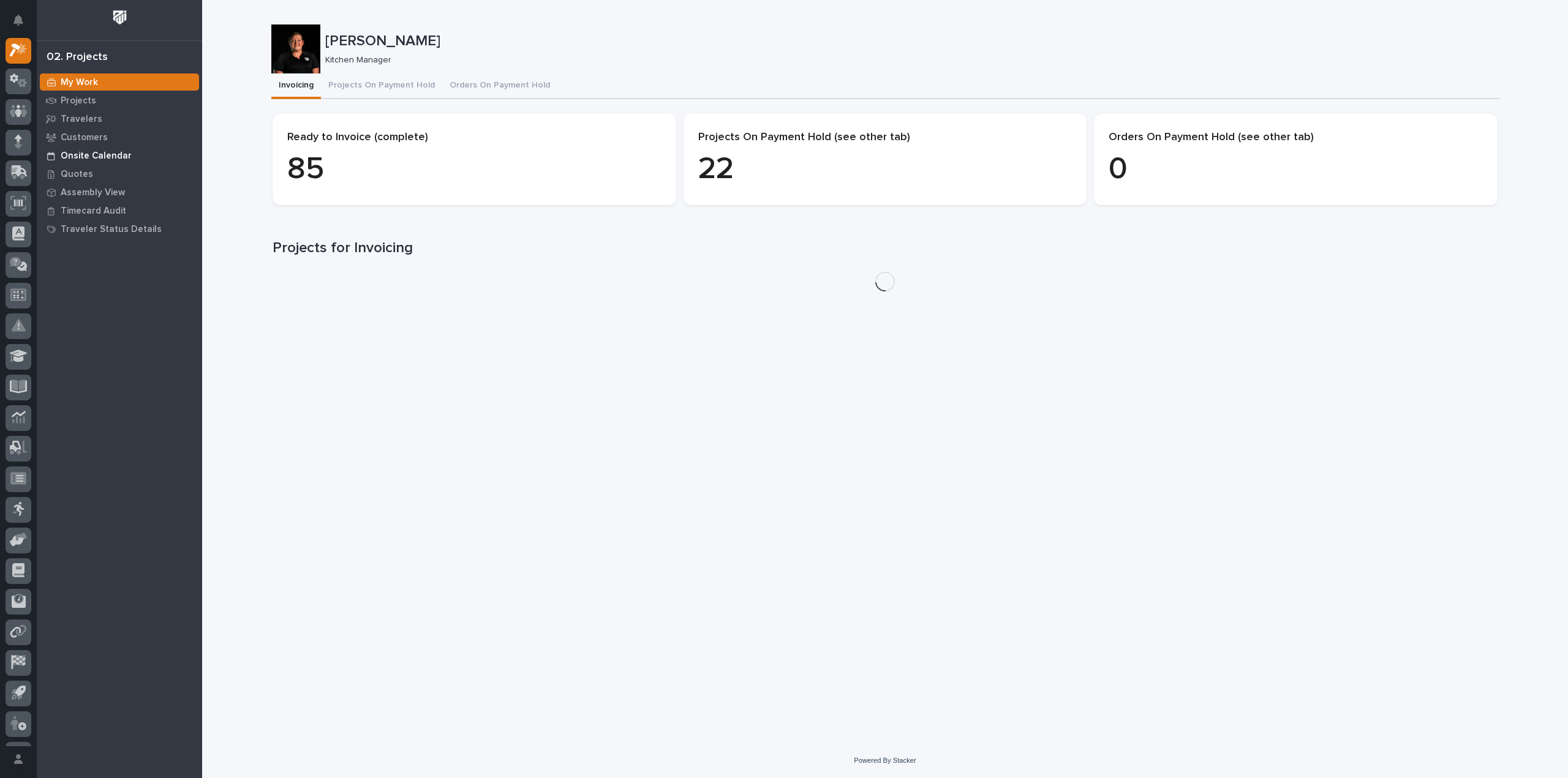
click at [118, 150] on p "Onsite Calendar" at bounding box center [96, 155] width 71 height 11
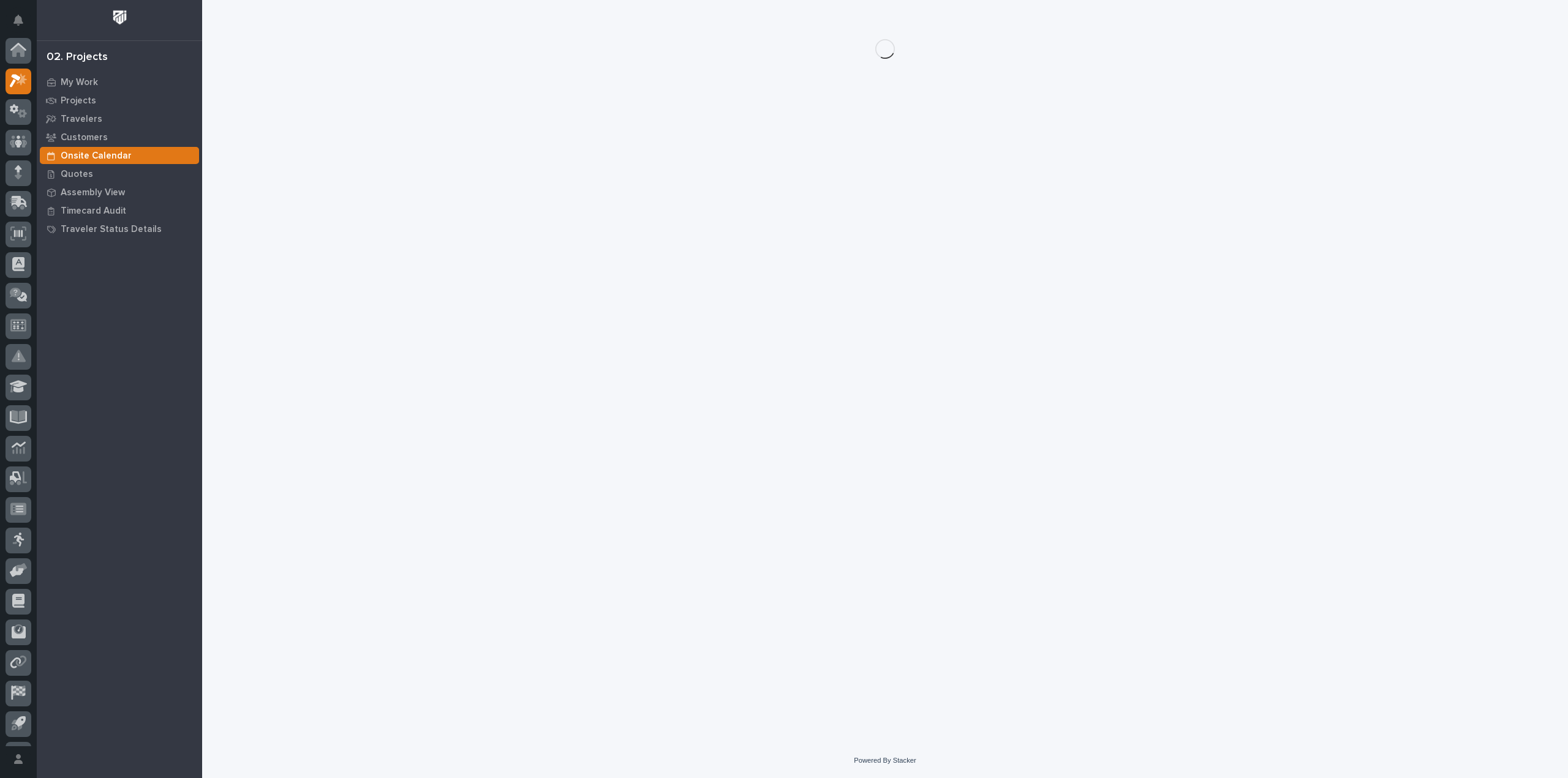
scroll to position [30, 0]
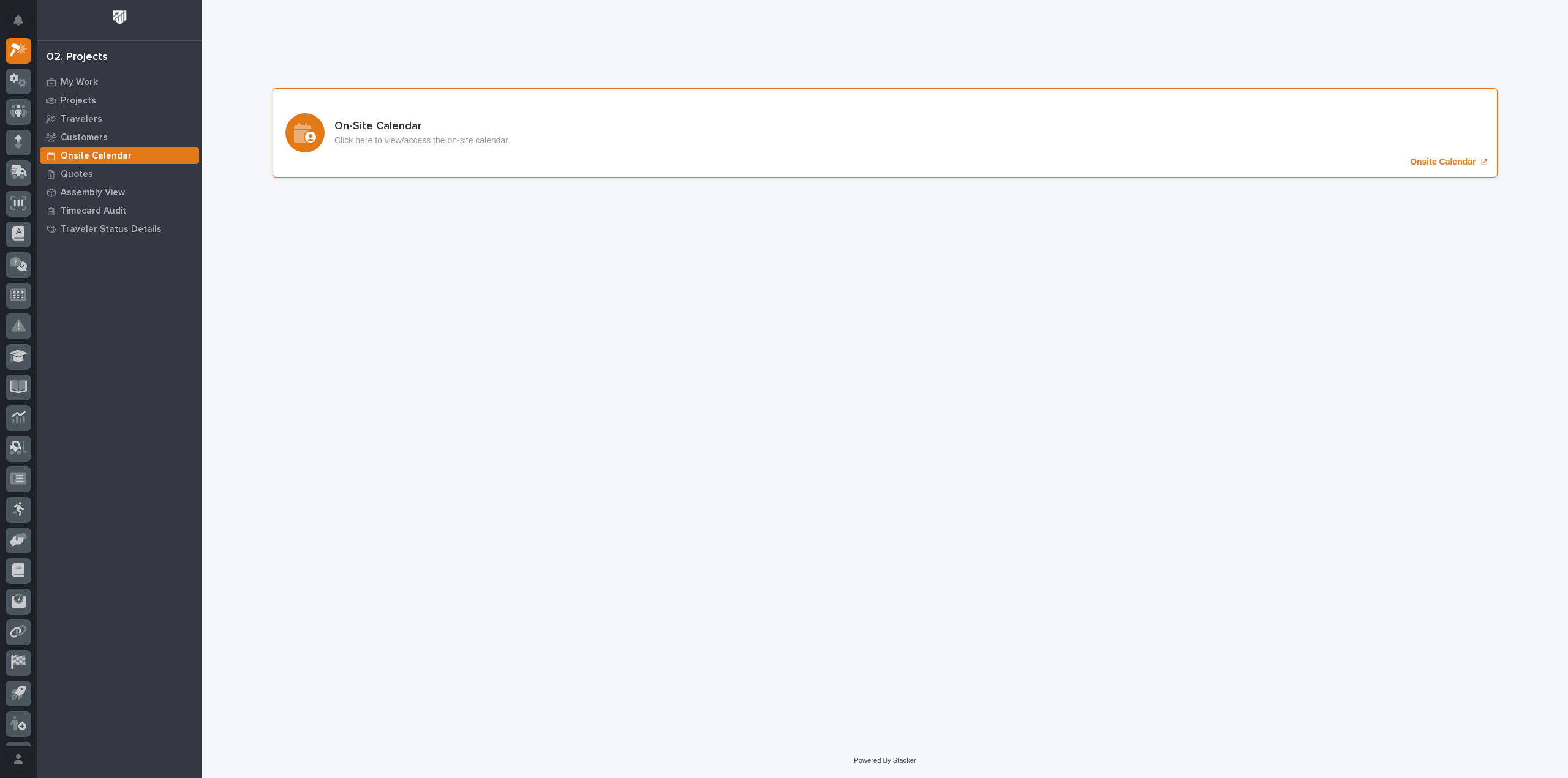
click at [1413, 161] on p "Onsite Calendar" at bounding box center [1442, 162] width 65 height 11
